Goal: Transaction & Acquisition: Book appointment/travel/reservation

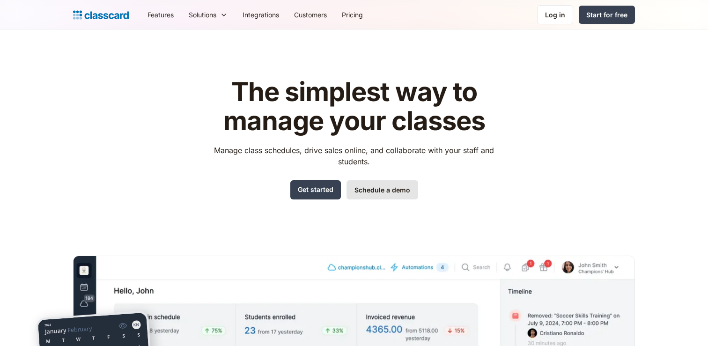
click at [372, 195] on link "Schedule a demo" at bounding box center [382, 189] width 72 height 19
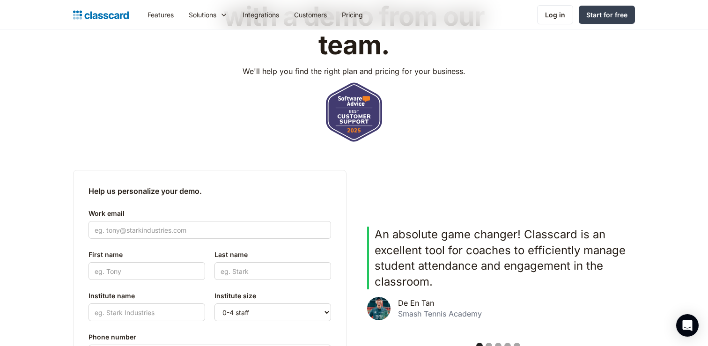
scroll to position [236, 0]
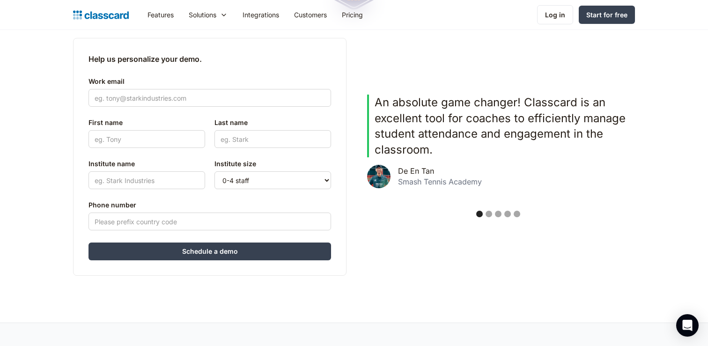
click at [490, 216] on div "Show slide 2 of 5" at bounding box center [488, 214] width 7 height 7
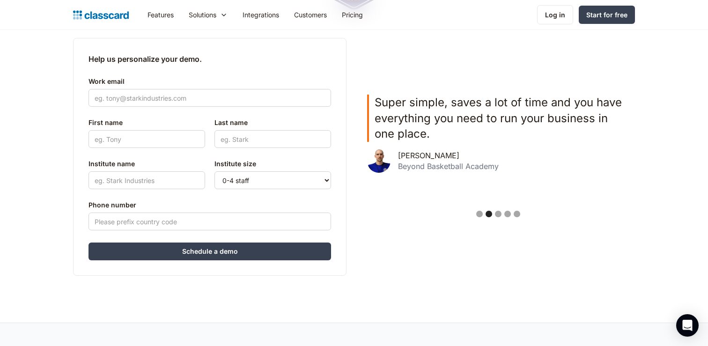
click at [496, 214] on div "Show slide 3 of 5" at bounding box center [498, 214] width 7 height 7
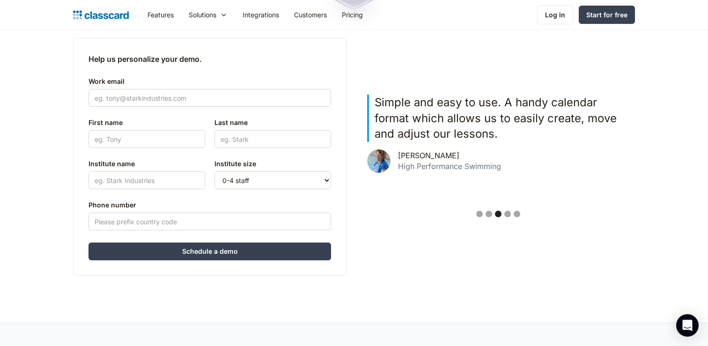
click at [505, 211] on div "Show slide 4 of 5" at bounding box center [507, 214] width 7 height 7
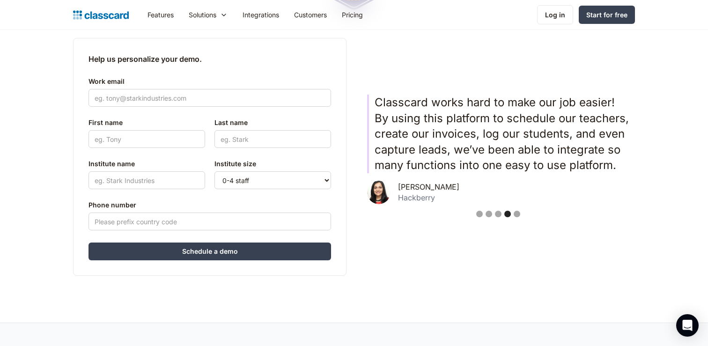
click at [518, 214] on div "Show slide 5 of 5" at bounding box center [516, 214] width 7 height 7
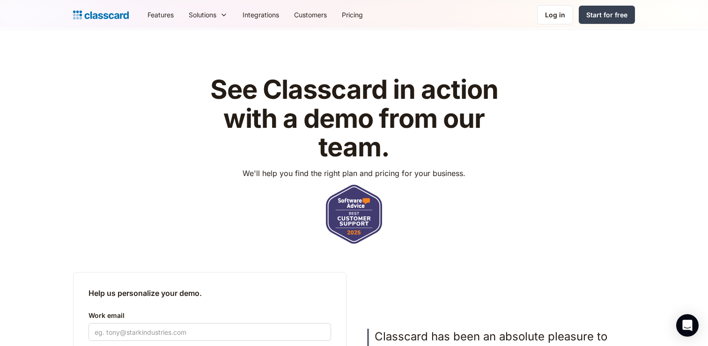
scroll to position [0, 0]
